Goal: Complete application form

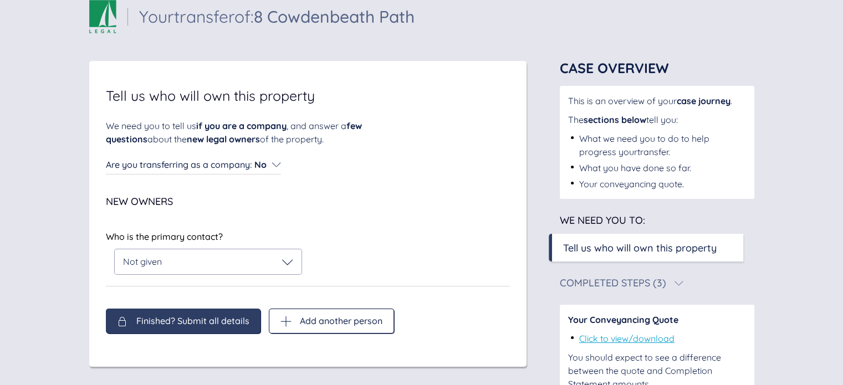
scroll to position [22, 0]
click at [169, 328] on div "Finished? Submit all details" at bounding box center [183, 321] width 155 height 25
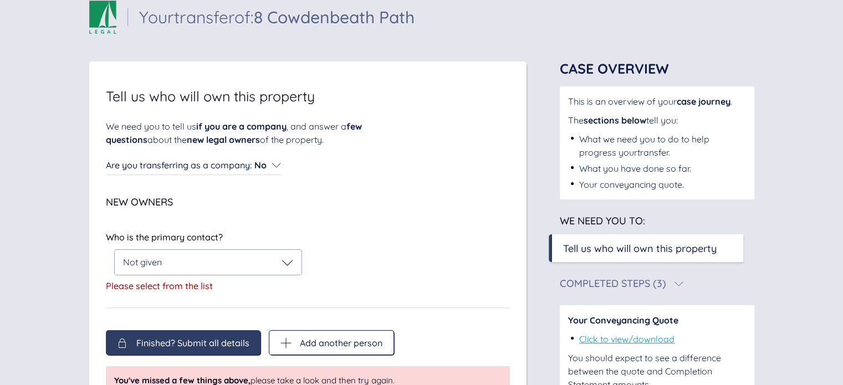
click at [153, 276] on div "Who is the primary contact? Not given Please select from the list" at bounding box center [204, 264] width 197 height 66
click at [160, 265] on span "Not given" at bounding box center [142, 262] width 39 height 11
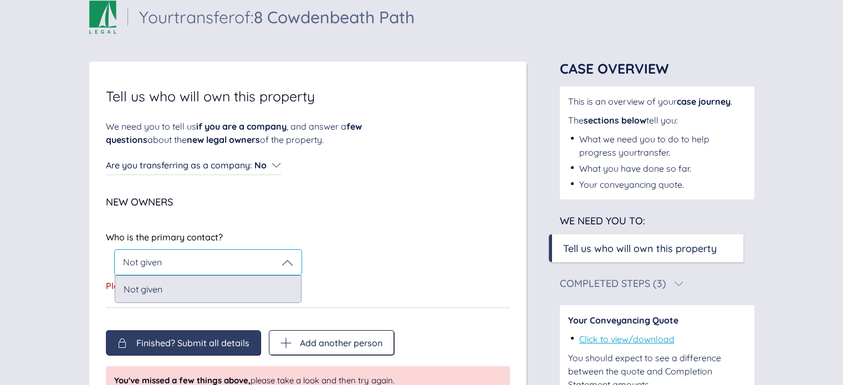
click at [154, 285] on div "Not given" at bounding box center [208, 289] width 187 height 28
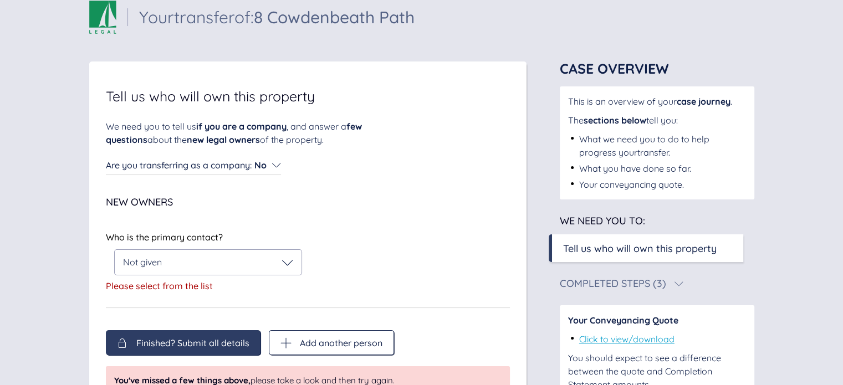
click at [188, 215] on div "New Owners Who is the primary contact? Not given Please select from the list Wh…" at bounding box center [308, 252] width 404 height 111
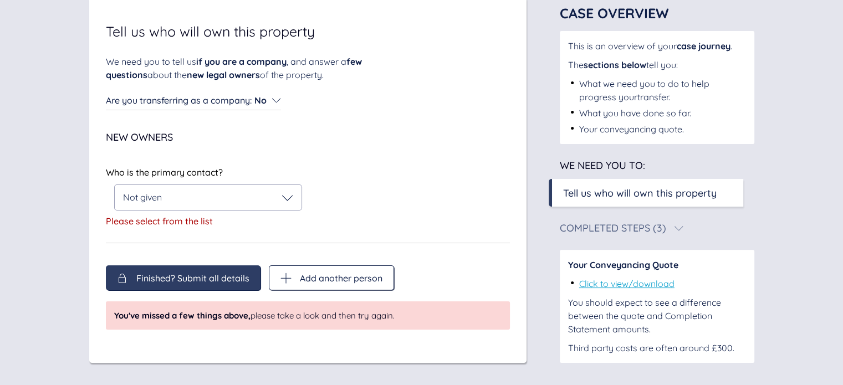
scroll to position [86, 0]
click at [300, 275] on span "Add another person" at bounding box center [341, 278] width 83 height 10
click at [336, 278] on span "Add another person" at bounding box center [341, 278] width 83 height 10
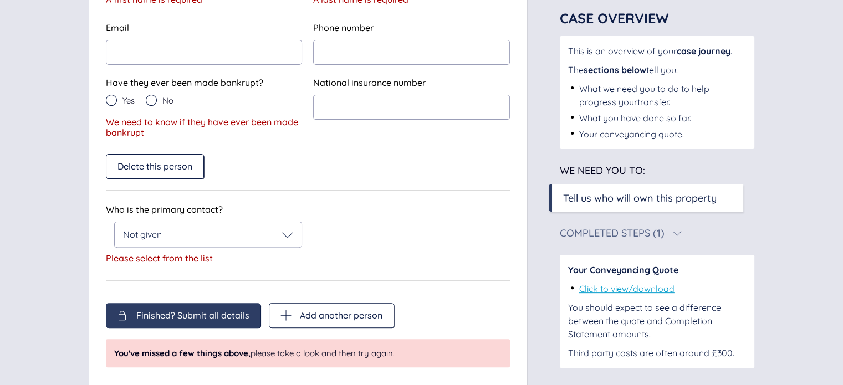
scroll to position [308, 0]
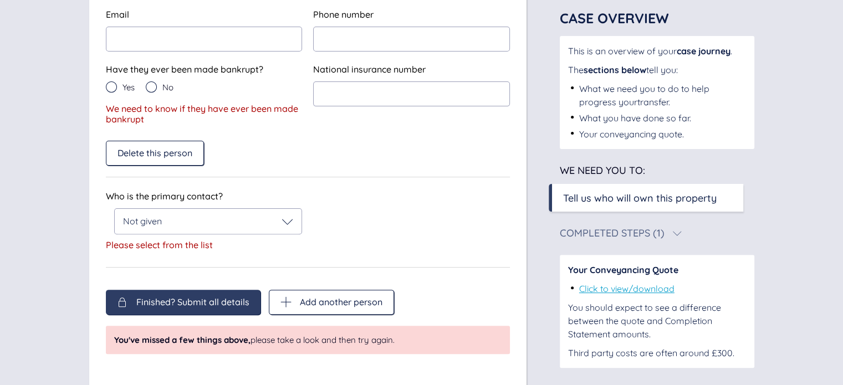
click at [211, 294] on div "Finished? Submit all details" at bounding box center [183, 302] width 155 height 25
click at [185, 224] on div "Not given" at bounding box center [208, 221] width 171 height 11
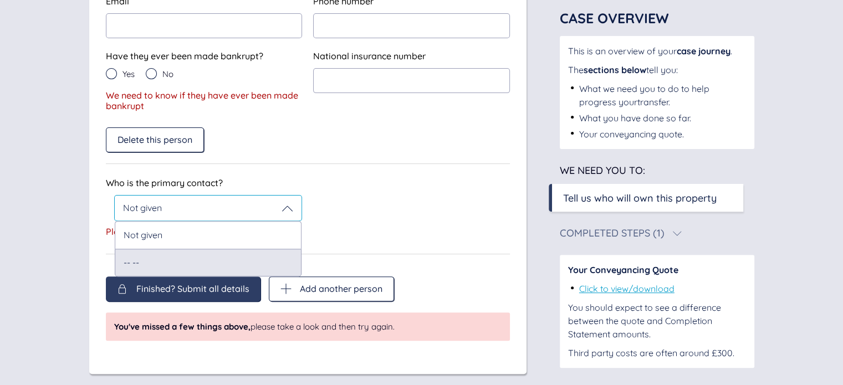
scroll to position [333, 0]
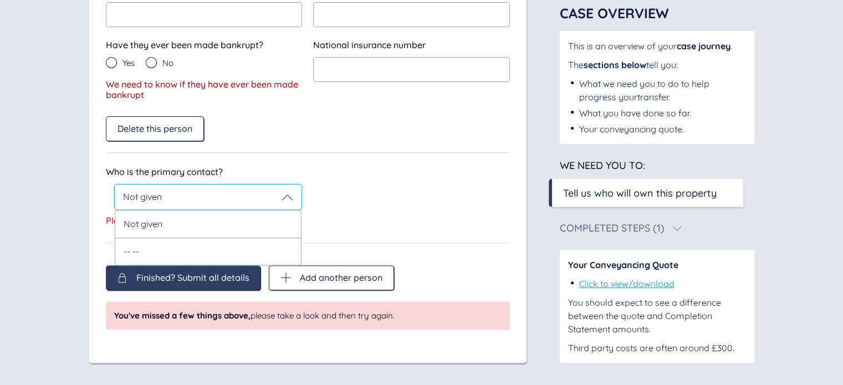
click at [166, 247] on div "-- --" at bounding box center [208, 252] width 187 height 28
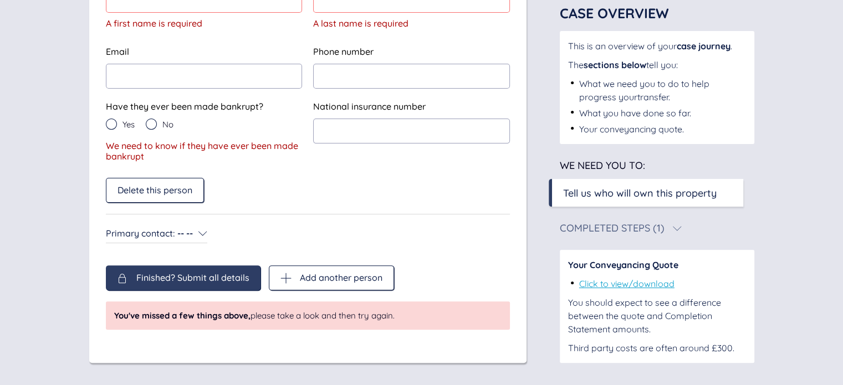
scroll to position [272, 0]
click at [166, 274] on span "Finished? Submit all details" at bounding box center [192, 278] width 113 height 10
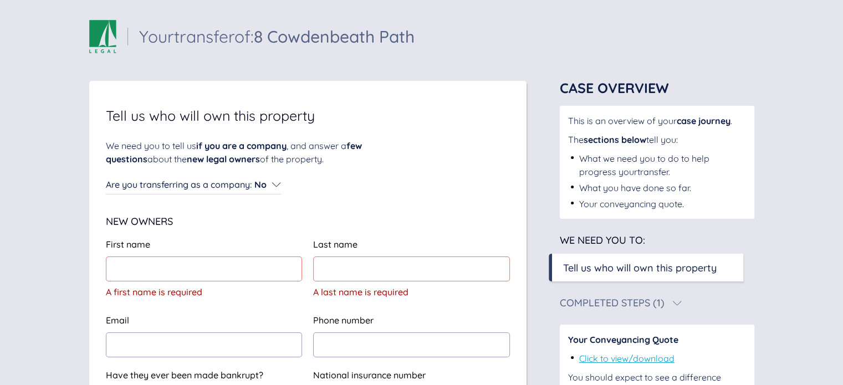
scroll to position [0, 0]
